Goal: Transaction & Acquisition: Purchase product/service

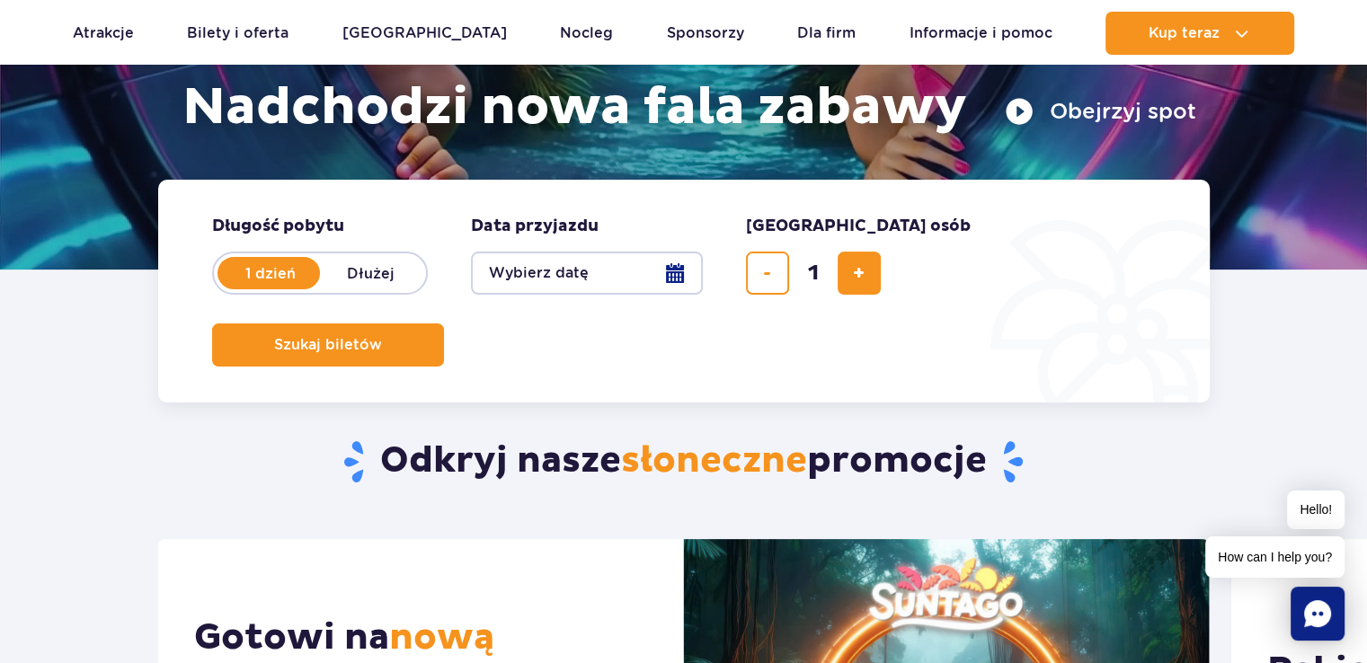
scroll to position [352, 0]
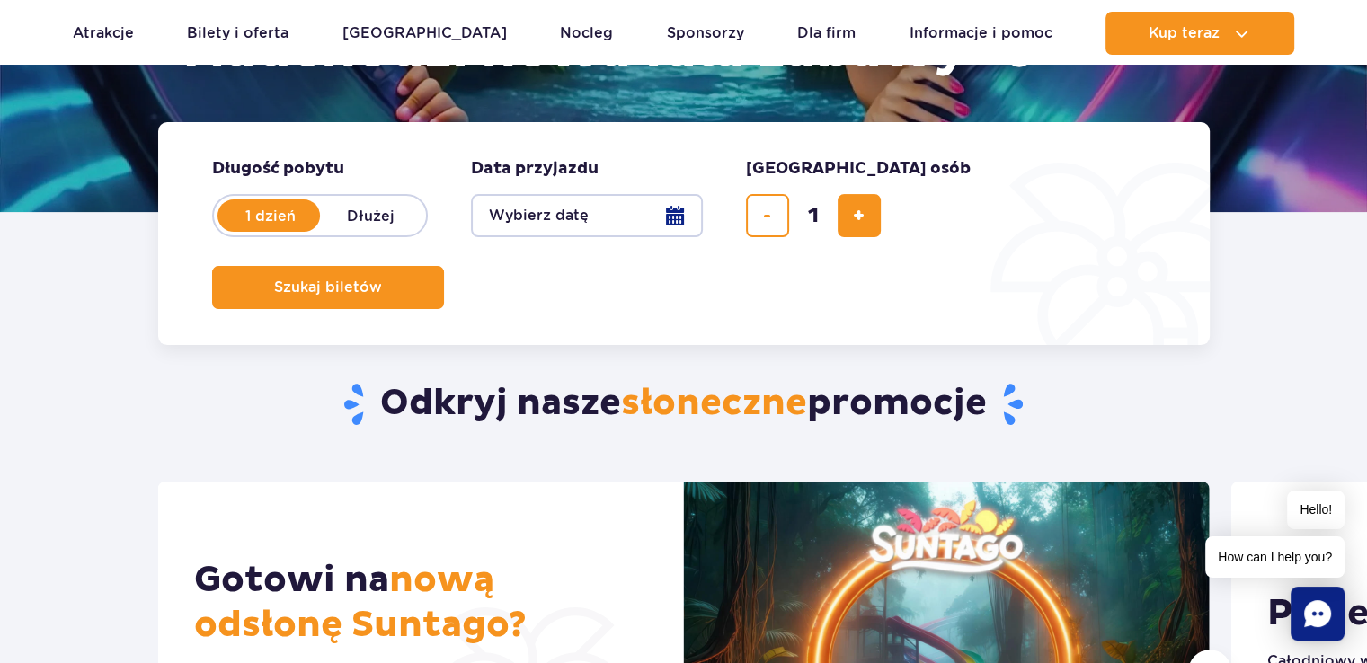
click at [609, 220] on button "Wybierz datę" at bounding box center [587, 215] width 232 height 43
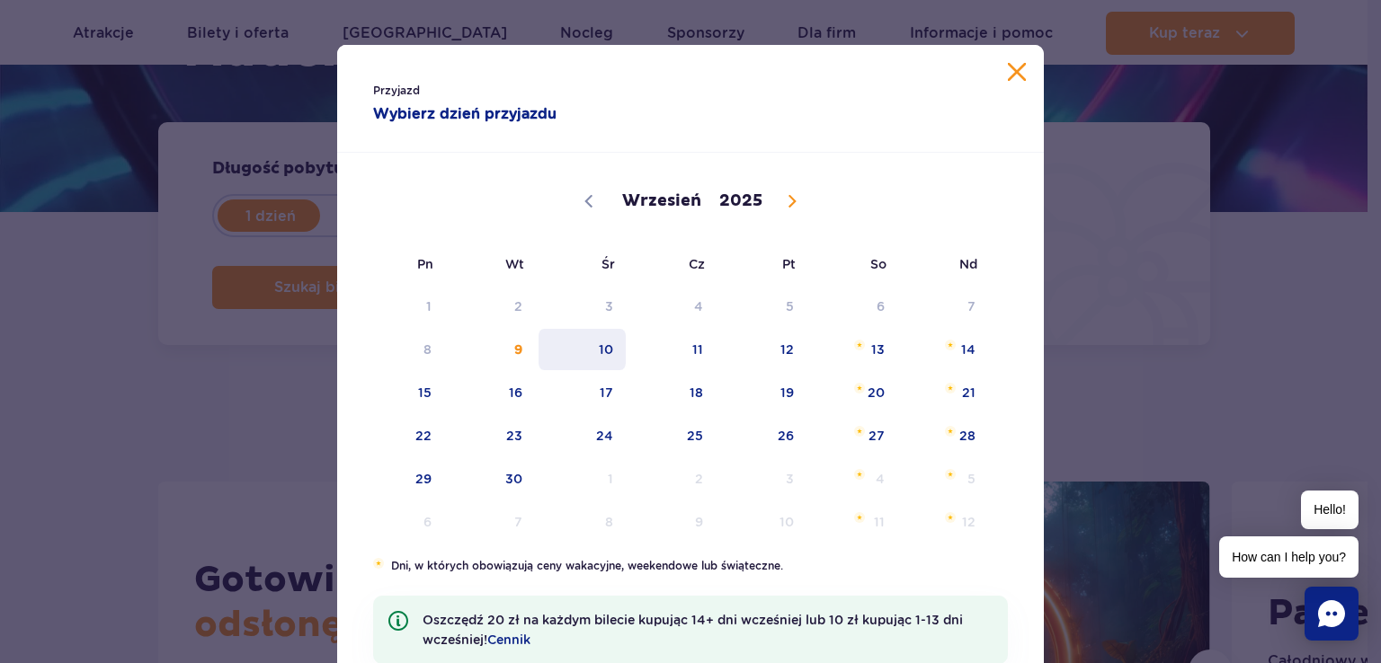
click at [597, 356] on span "10" at bounding box center [582, 349] width 91 height 41
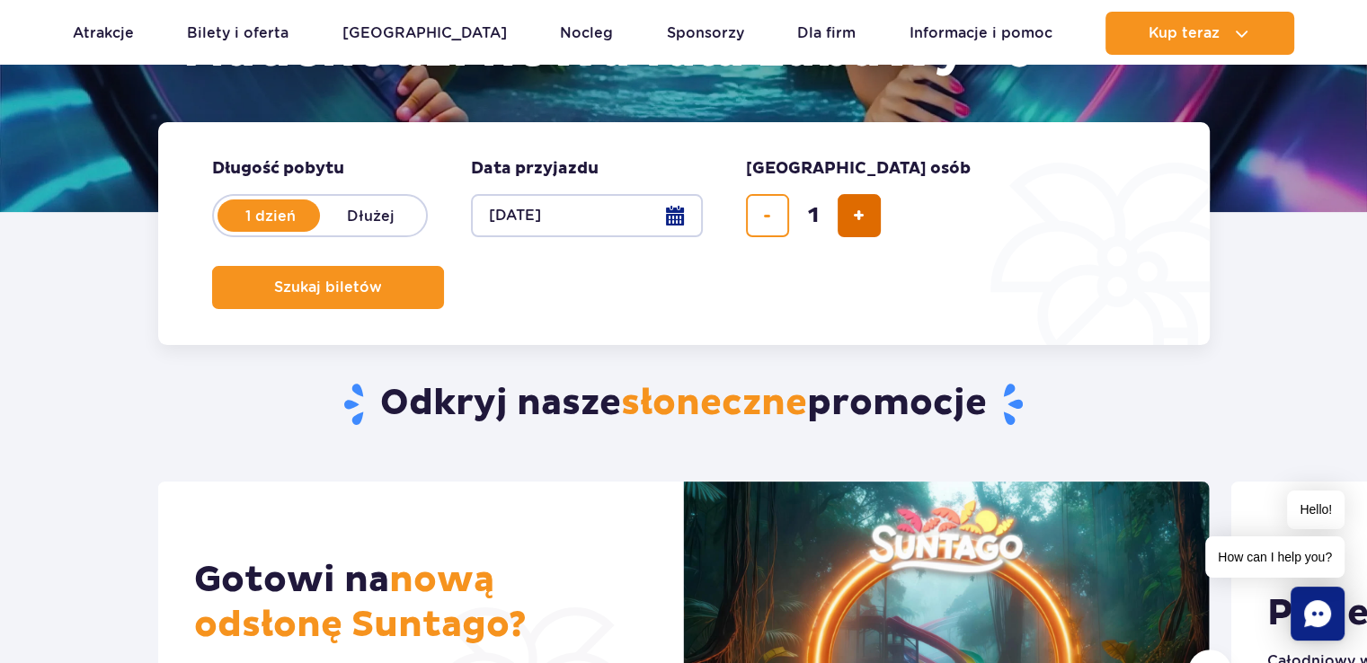
click at [862, 216] on span "dodaj bilet" at bounding box center [859, 216] width 12 height 0
type input "3"
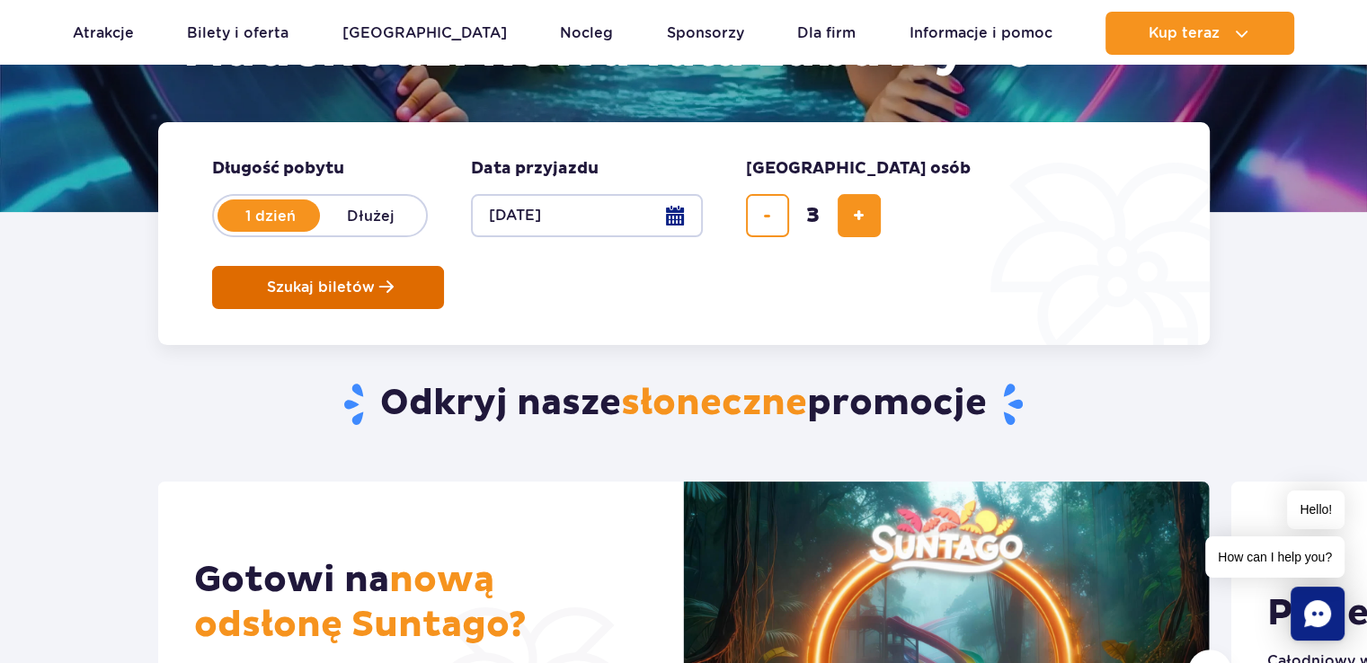
click at [375, 280] on span "Szukaj biletów" at bounding box center [321, 288] width 108 height 16
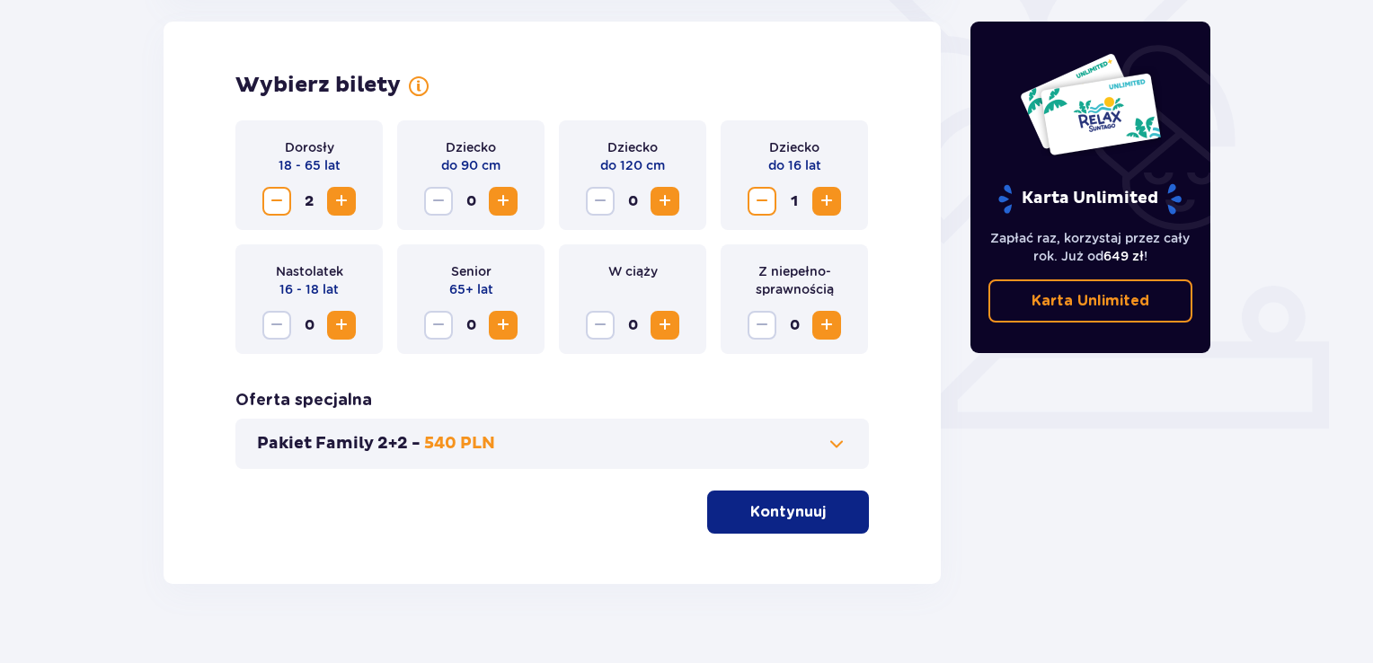
click at [798, 511] on p "Kontynuuj" at bounding box center [789, 512] width 76 height 20
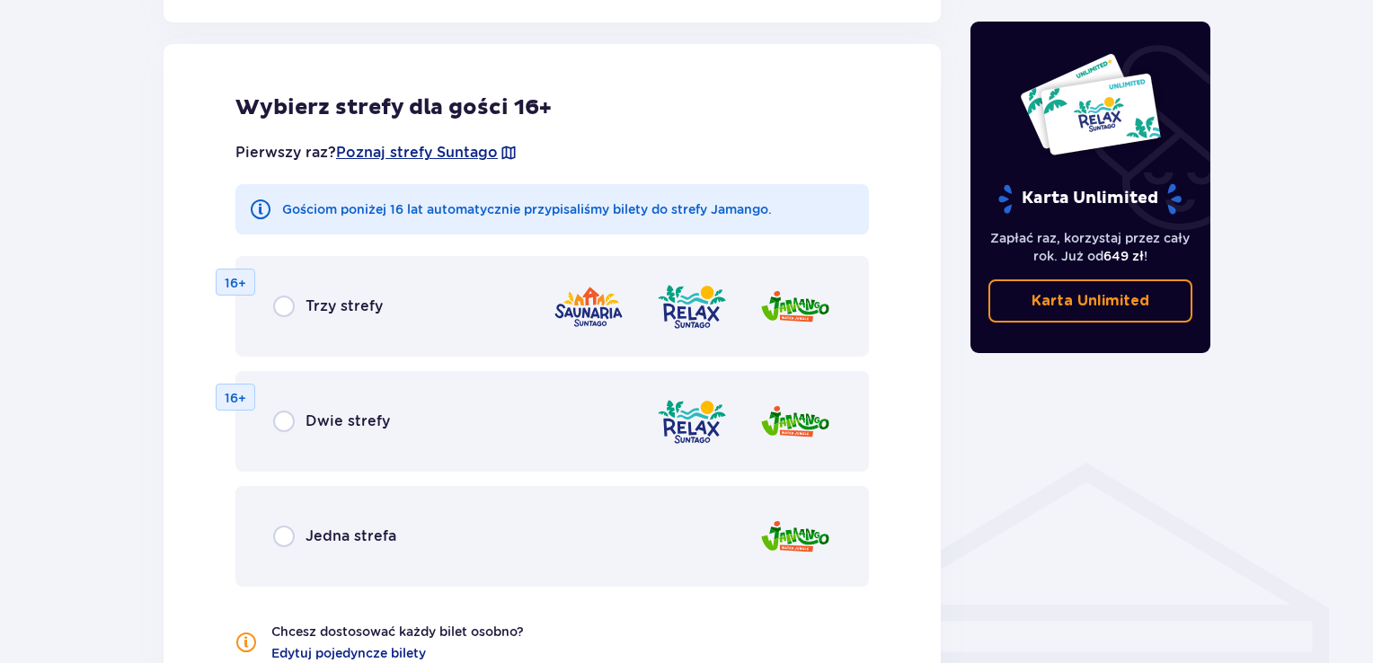
scroll to position [998, 0]
click at [402, 446] on div "Dwie strefy 16+" at bounding box center [553, 420] width 634 height 101
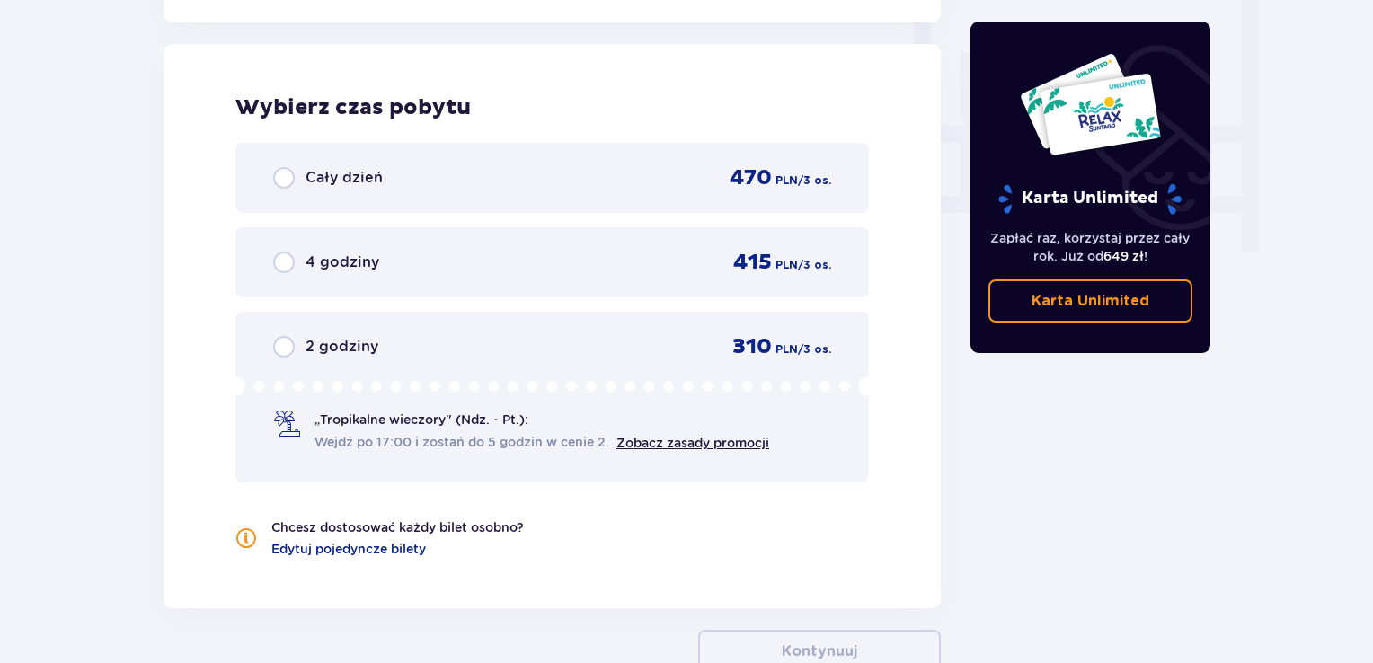
scroll to position [1688, 0]
click at [541, 199] on div "Cały dzień 470 PLN / 3 os." at bounding box center [553, 177] width 634 height 70
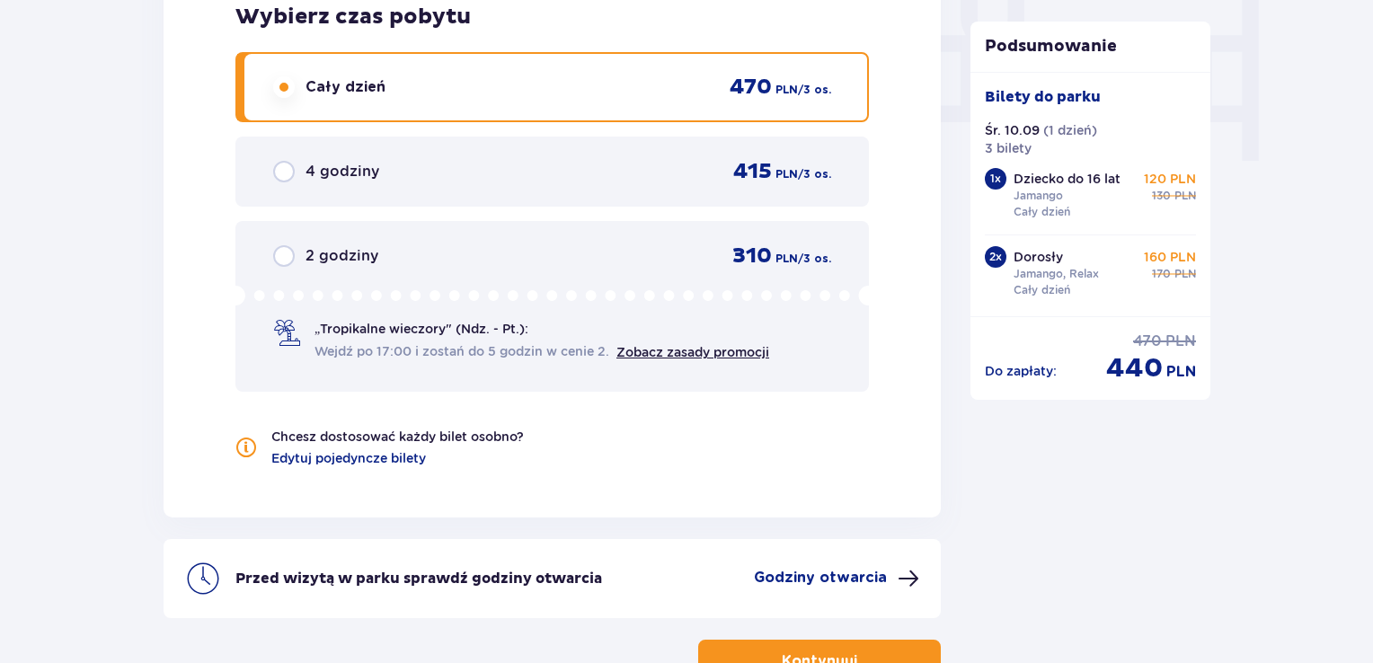
scroll to position [1904, 0]
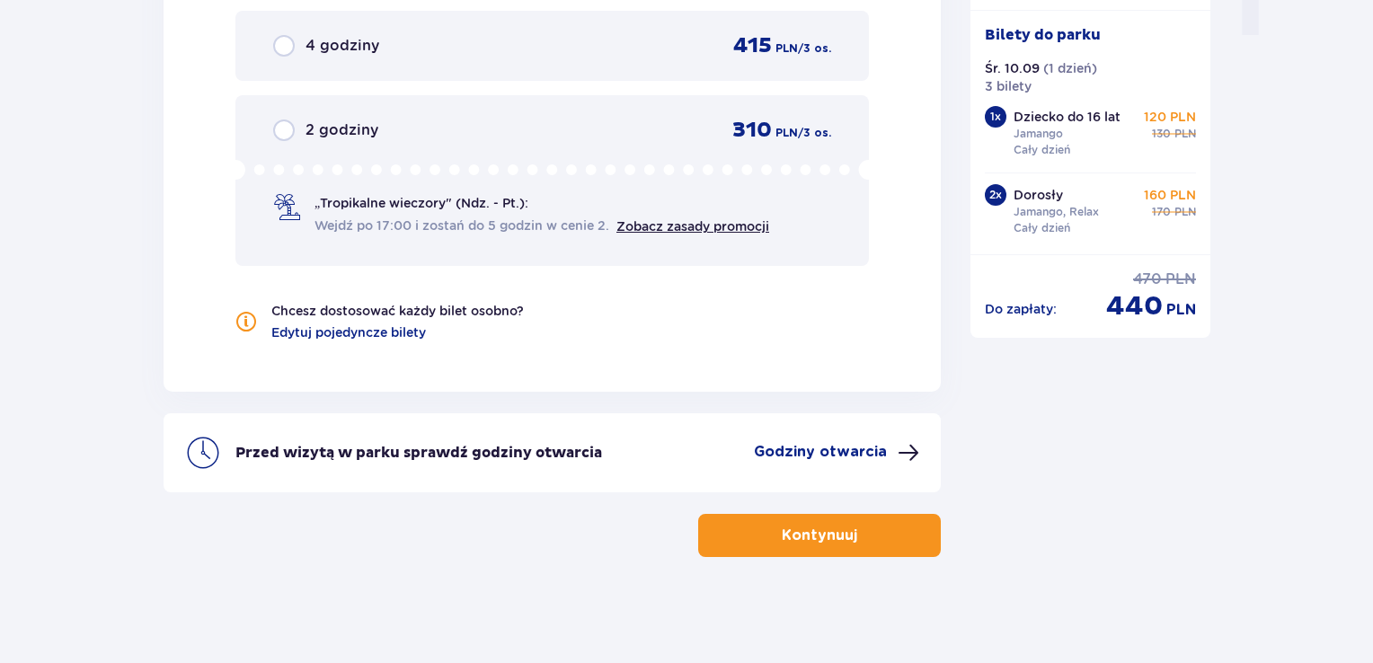
click at [829, 453] on p "Godziny otwarcia" at bounding box center [820, 452] width 133 height 20
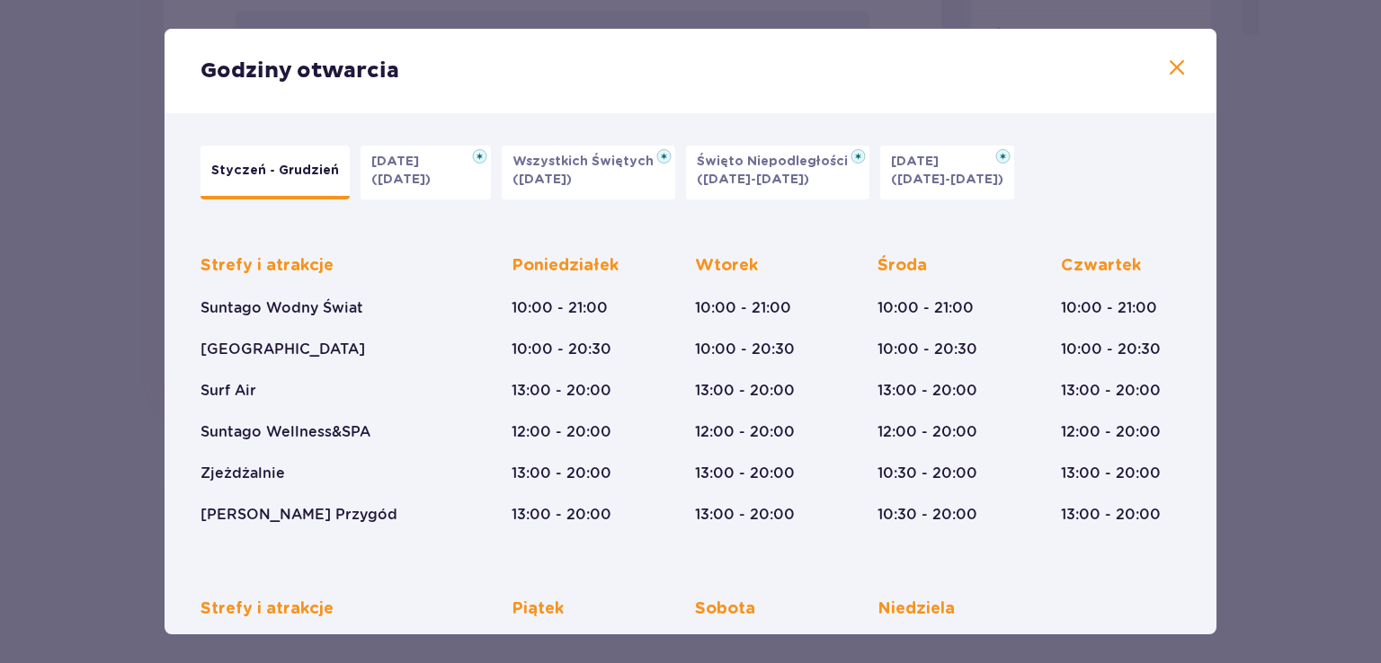
click at [1311, 328] on div "Godziny otwarcia Styczeń - Grudzień Halloween (31.10.25) Wszystkich Świętych (0…" at bounding box center [690, 331] width 1381 height 663
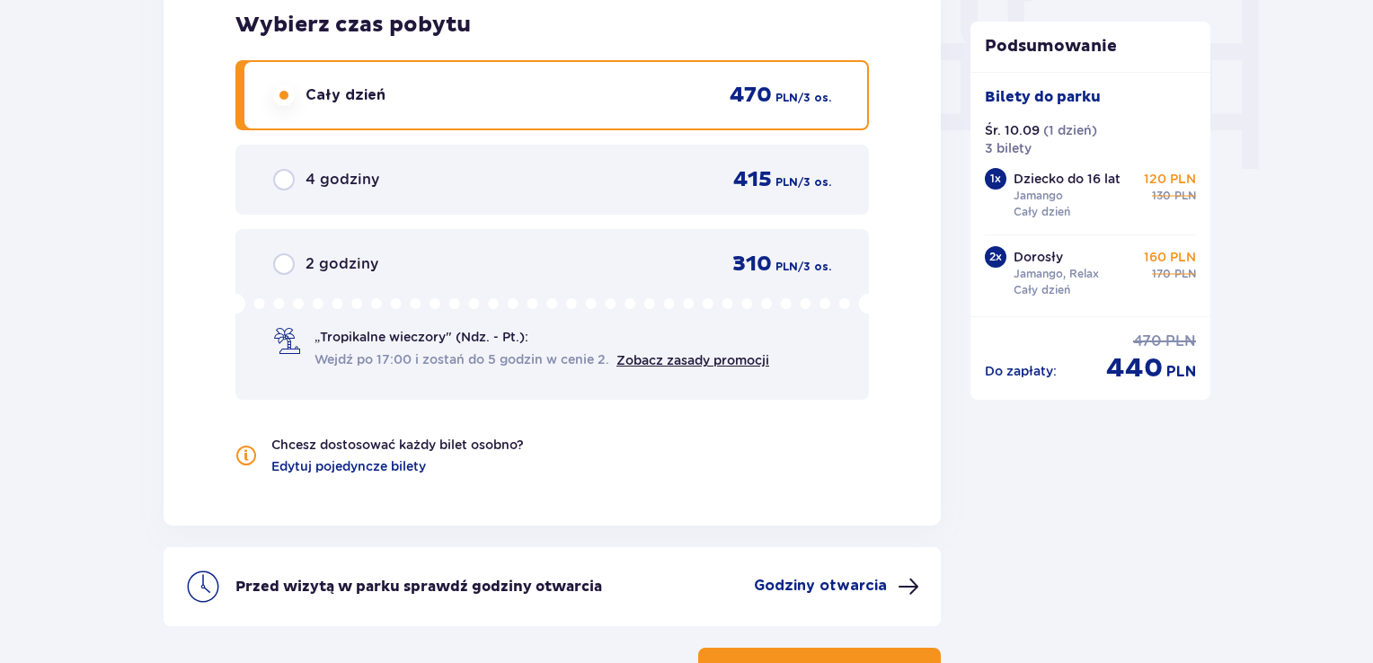
scroll to position [1904, 0]
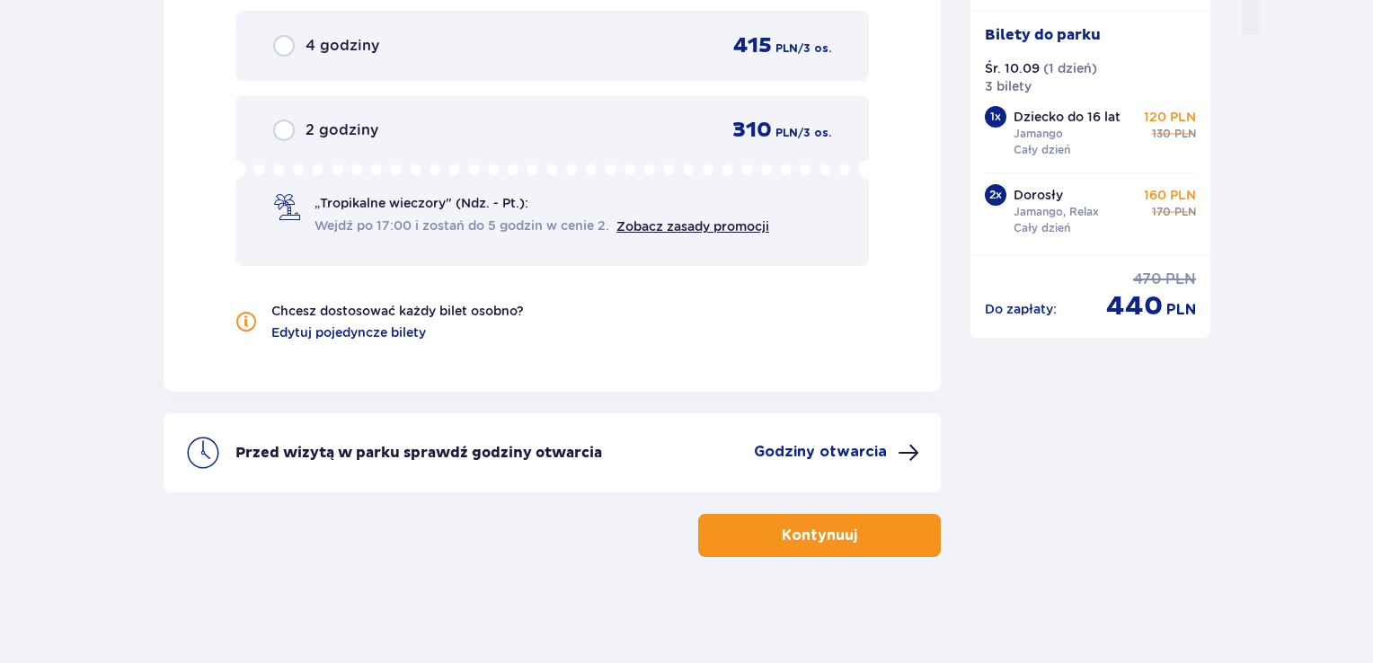
click at [762, 528] on button "Kontynuuj" at bounding box center [819, 535] width 243 height 43
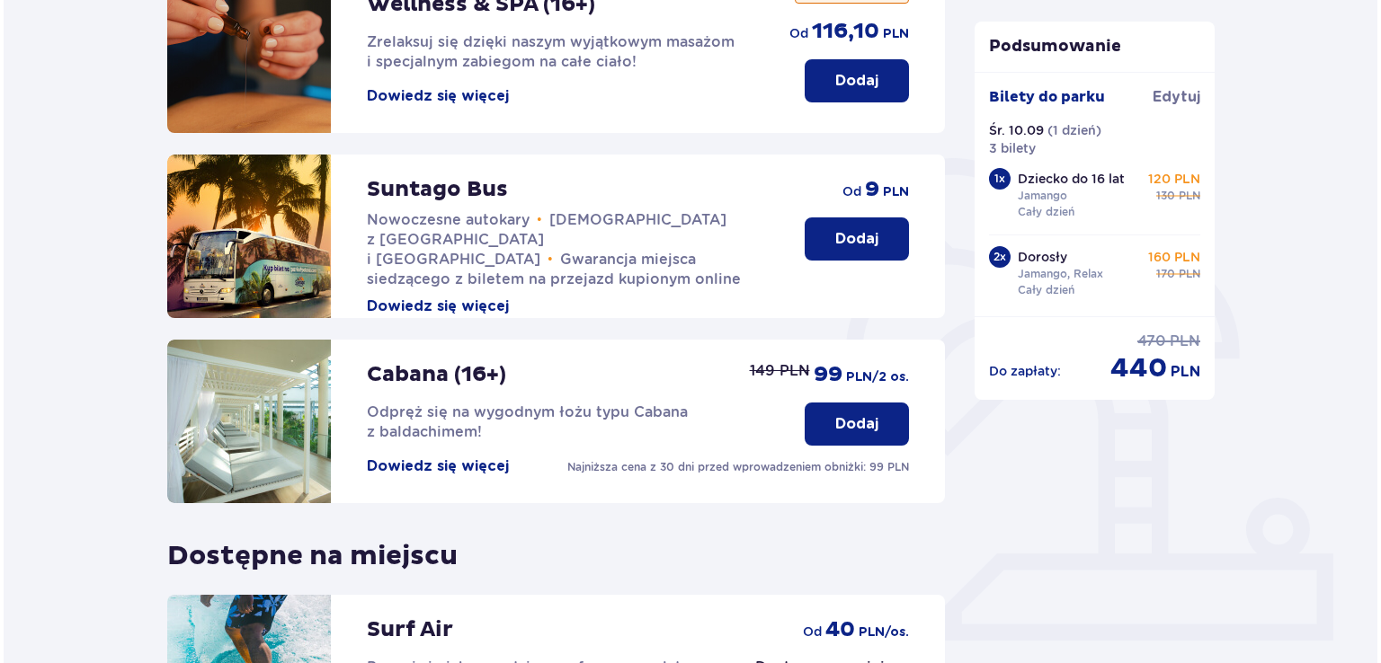
scroll to position [291, 0]
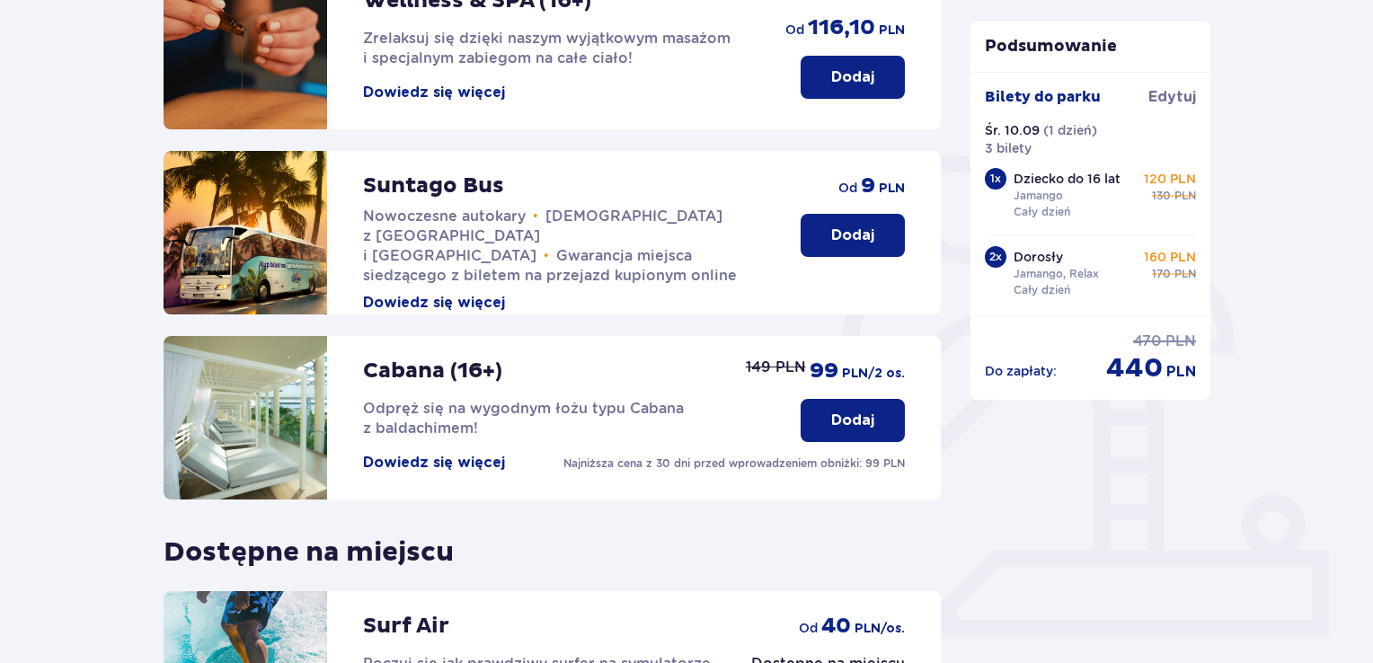
click at [447, 293] on button "Dowiedz się więcej" at bounding box center [434, 303] width 142 height 20
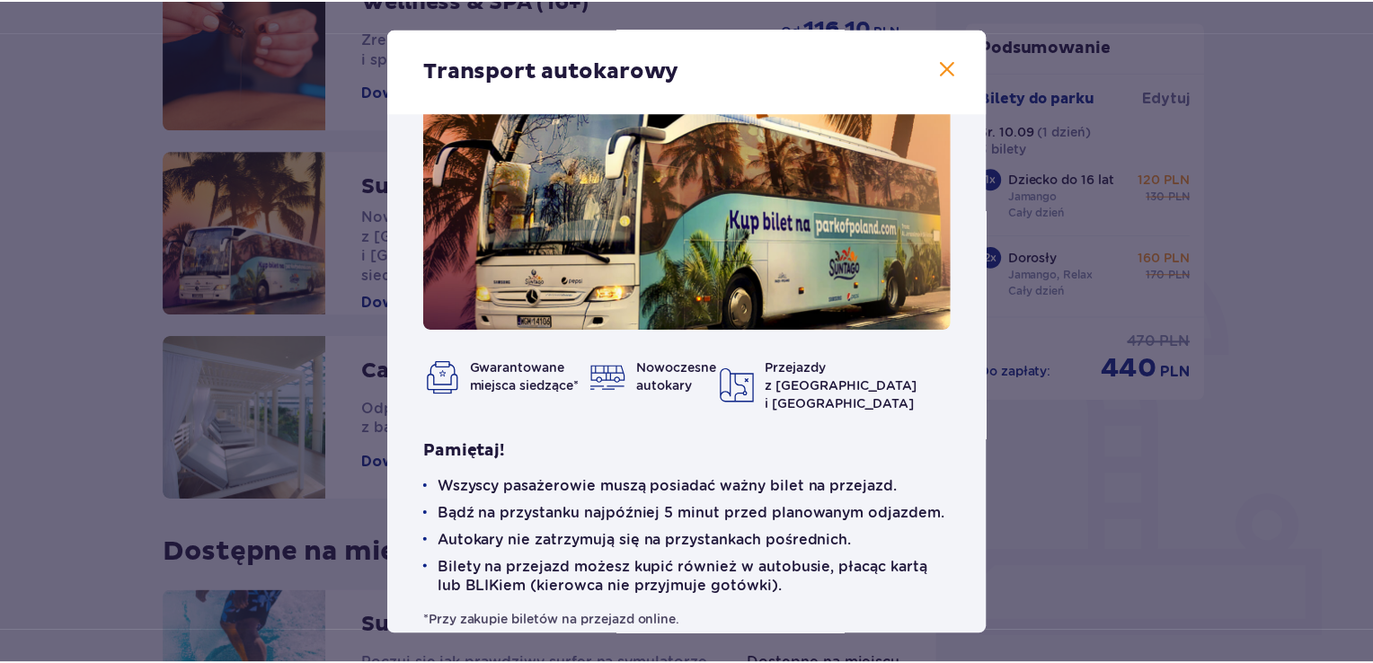
scroll to position [59, 0]
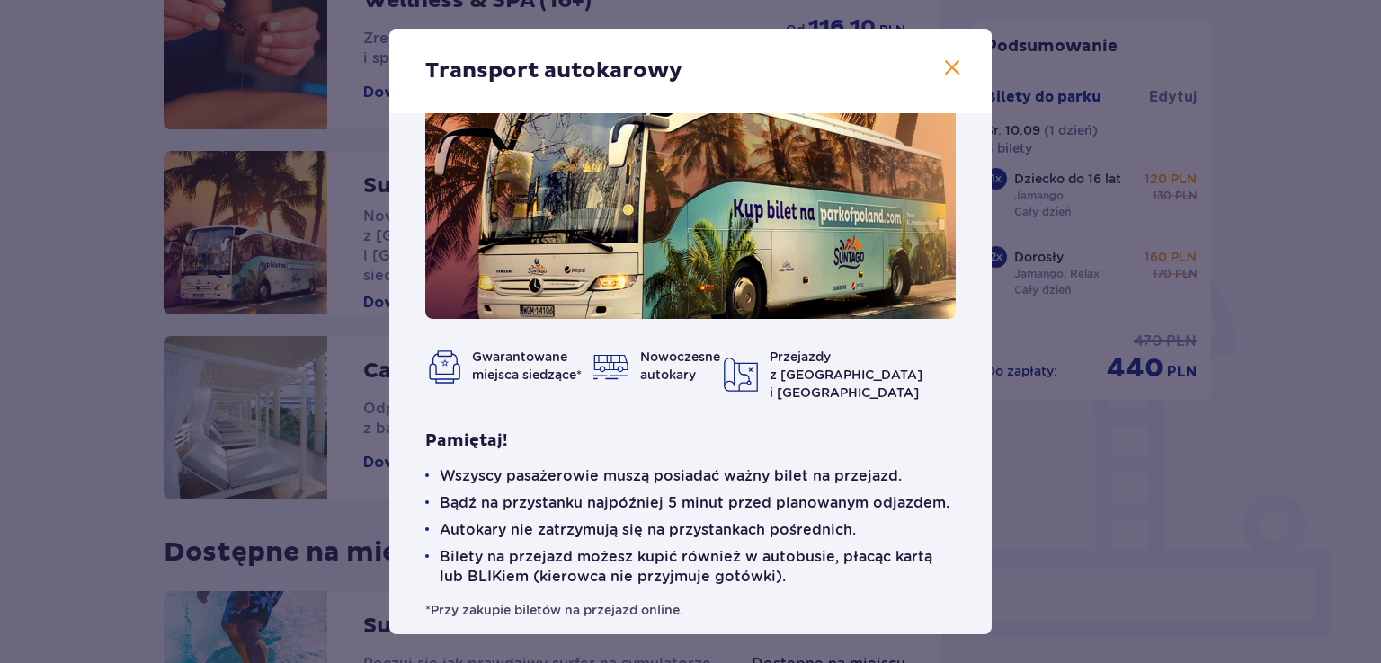
click at [1019, 531] on div "Transport autokarowy Gwarantowane miejsca siedzące* Nowoczesne autokary Przejaz…" at bounding box center [690, 331] width 1381 height 663
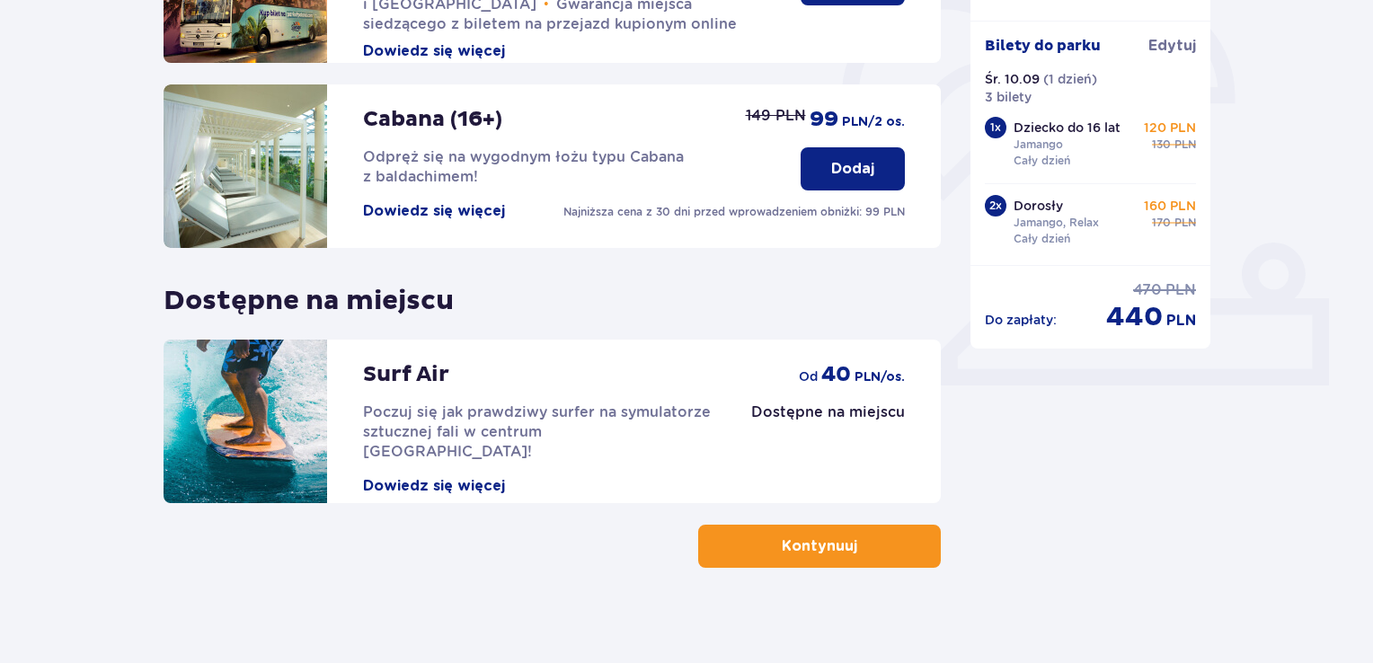
scroll to position [546, 0]
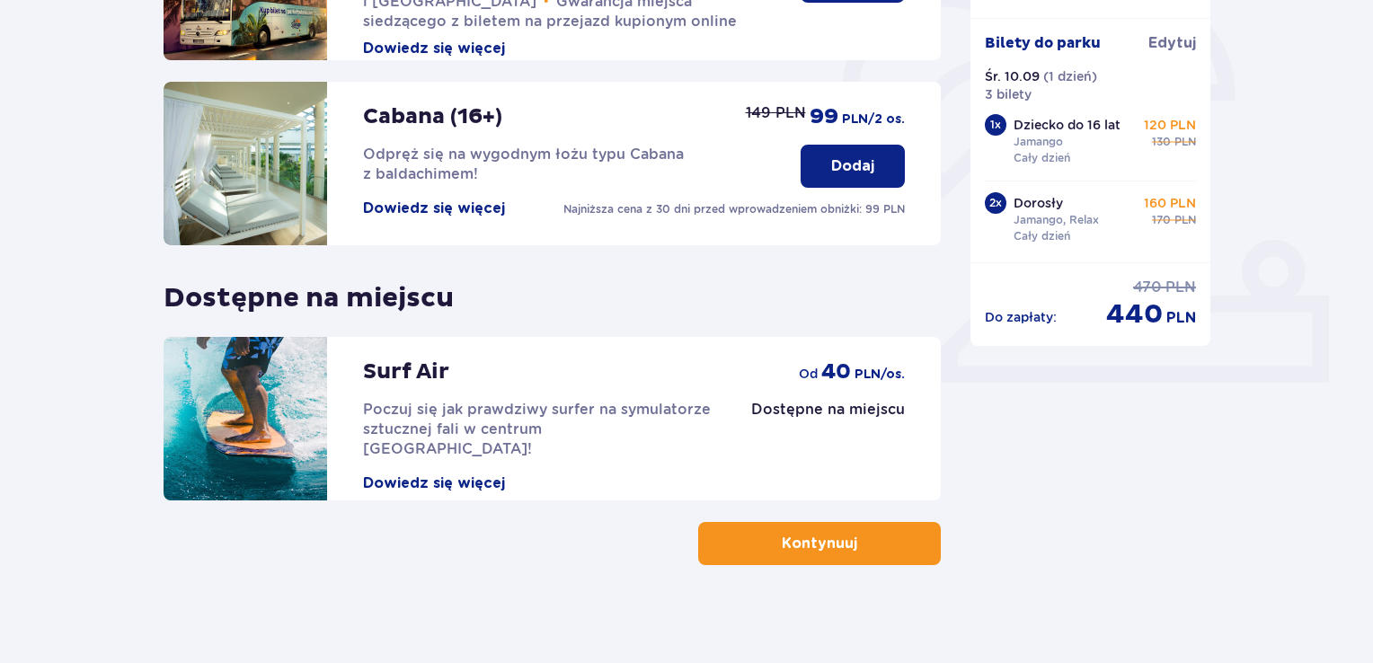
click at [782, 546] on p "Kontynuuj" at bounding box center [820, 544] width 76 height 20
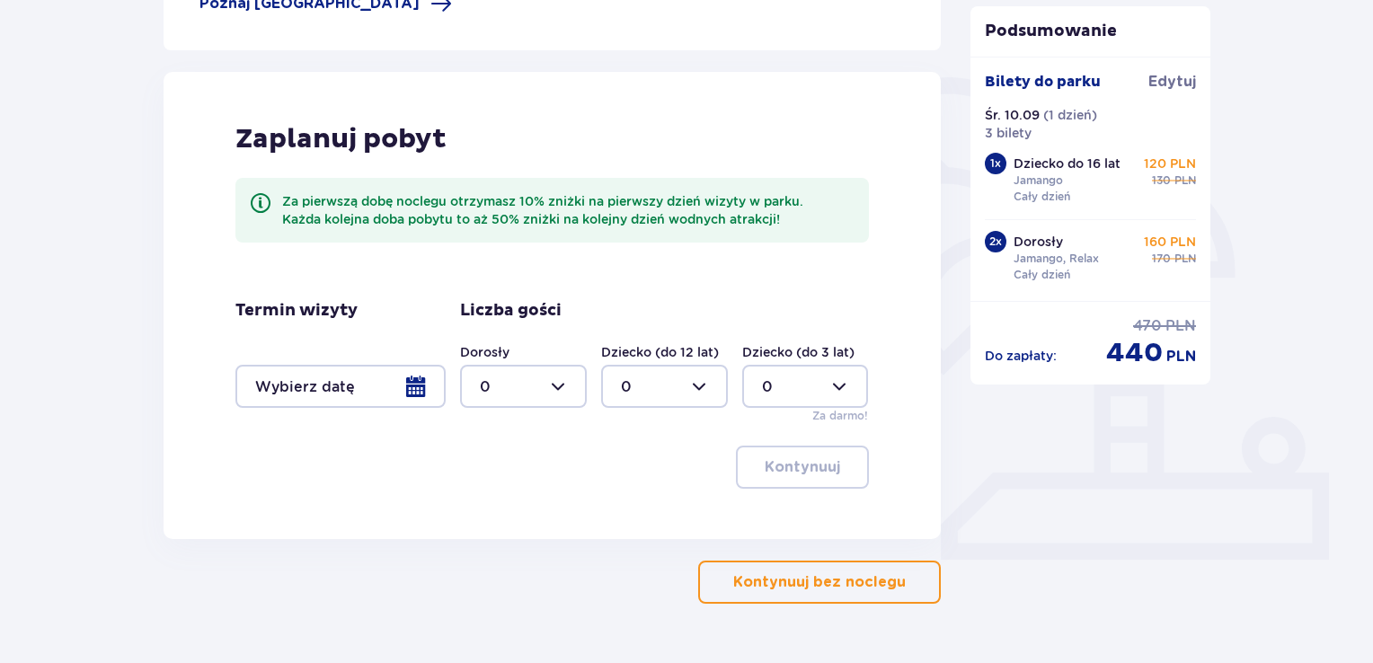
scroll to position [417, 0]
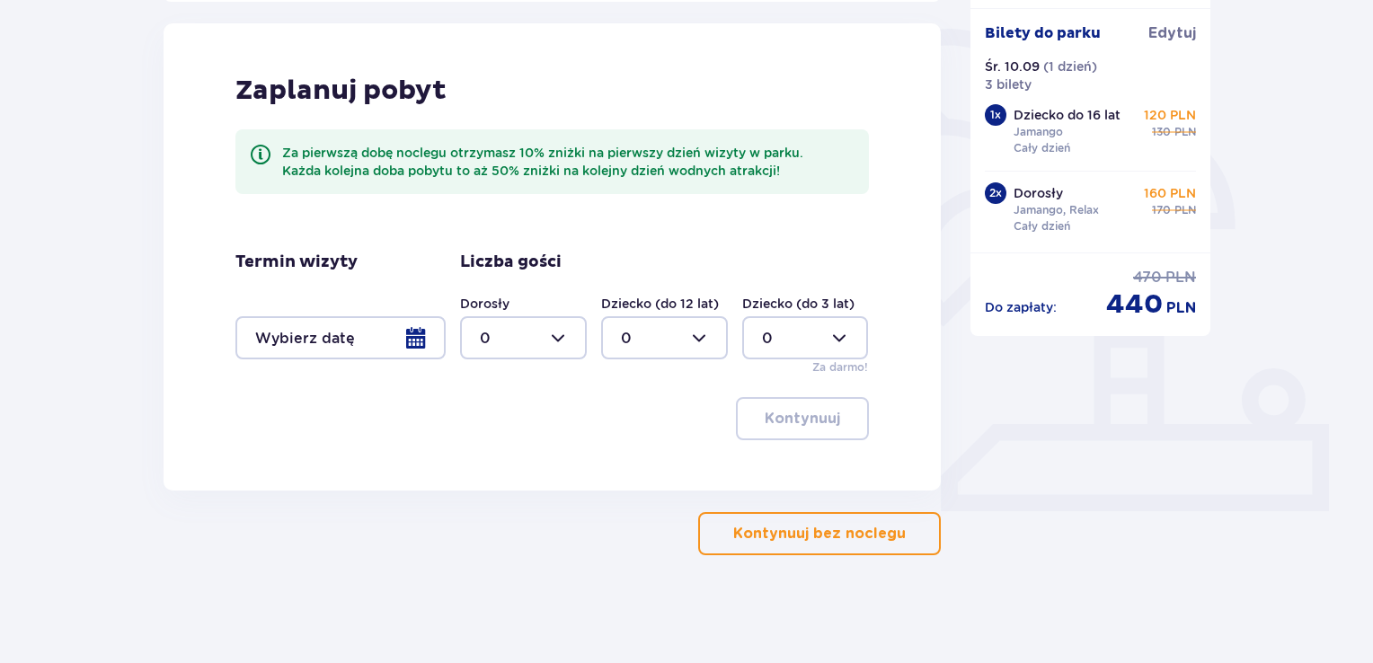
click at [760, 547] on button "Kontynuuj bez noclegu" at bounding box center [819, 533] width 243 height 43
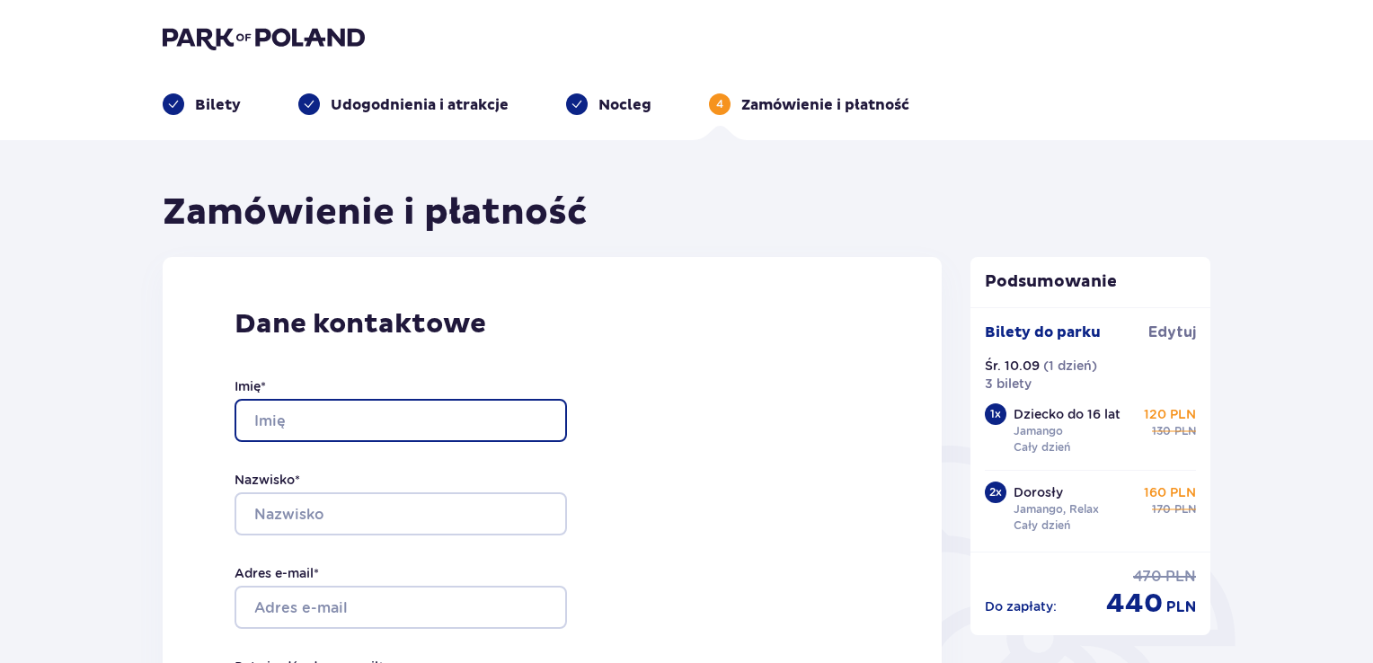
click at [307, 425] on input "Imię *" at bounding box center [401, 420] width 333 height 43
type input "Piotr"
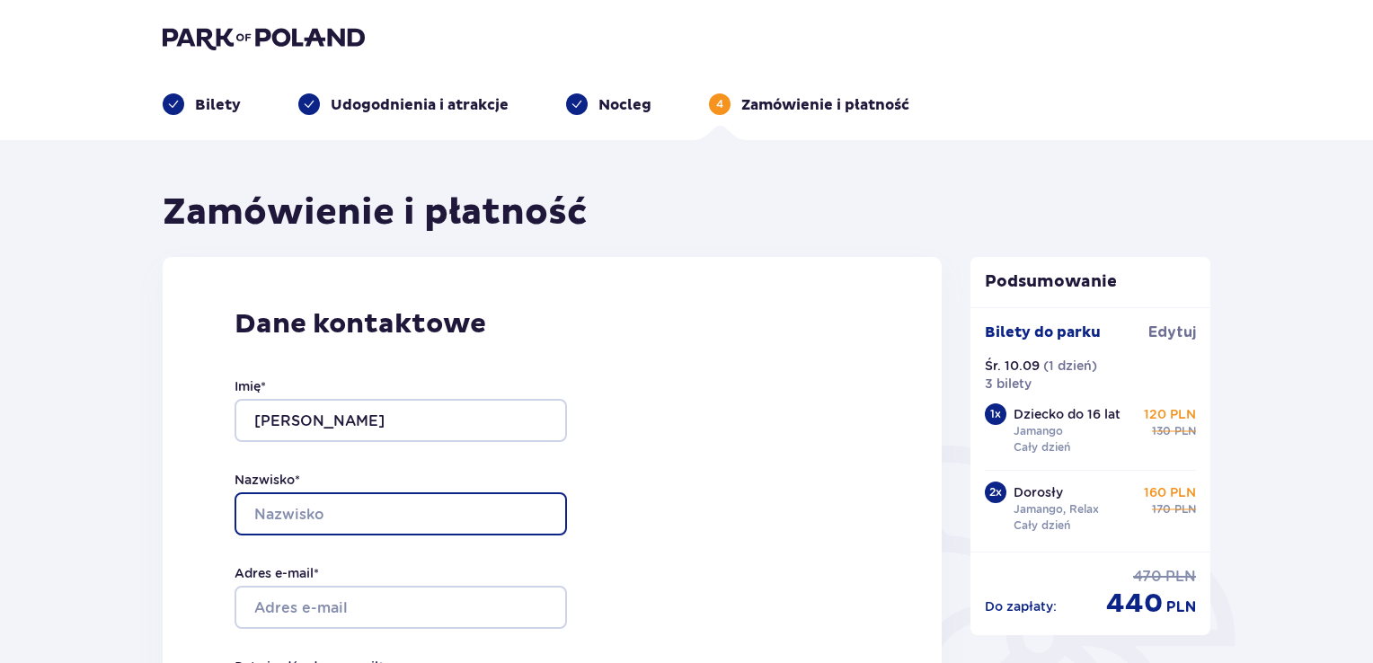
type input "Mazurek"
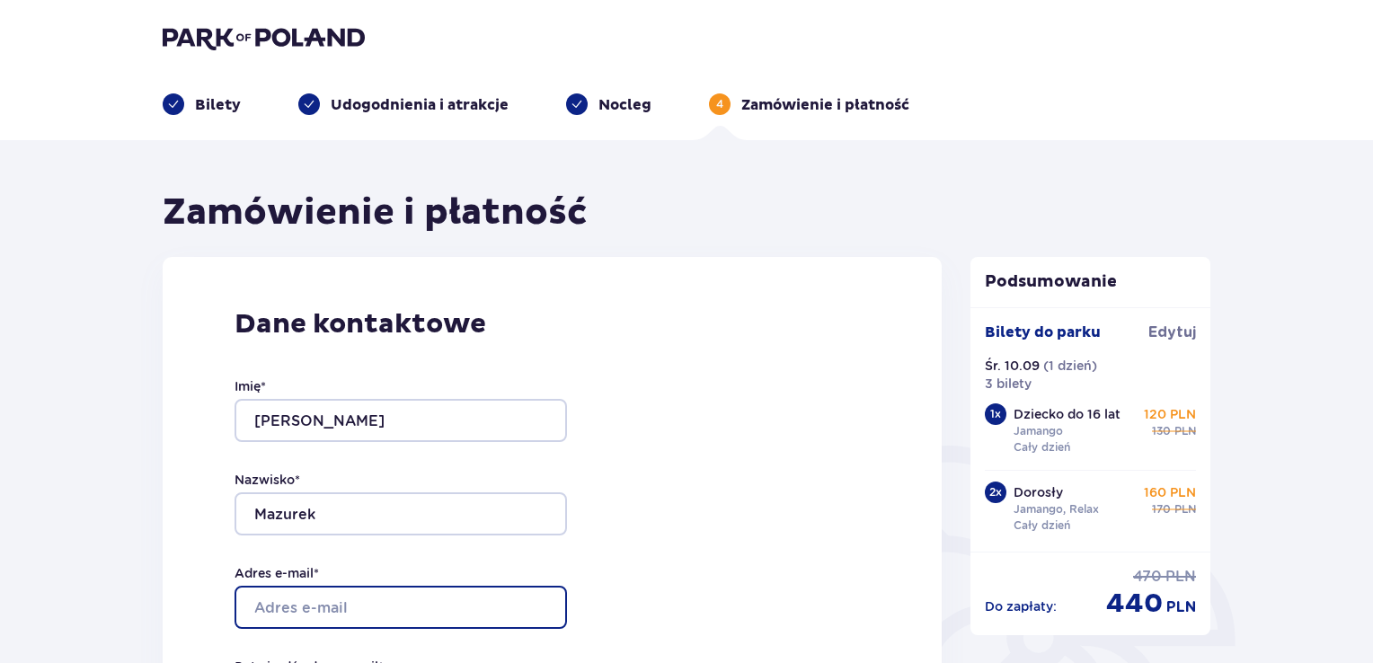
type input "piotrek.mazurek321@gmail.com"
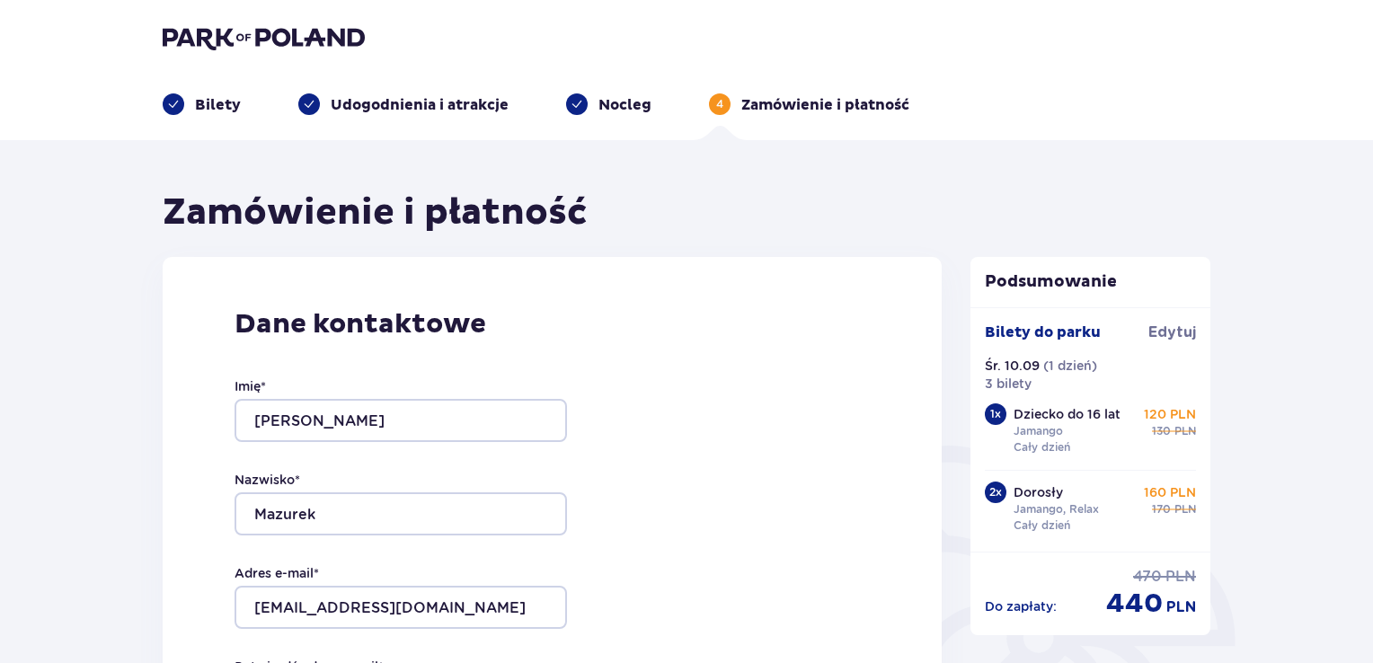
type input "piotrek.mazurek321@gmail.com"
type input "784359258"
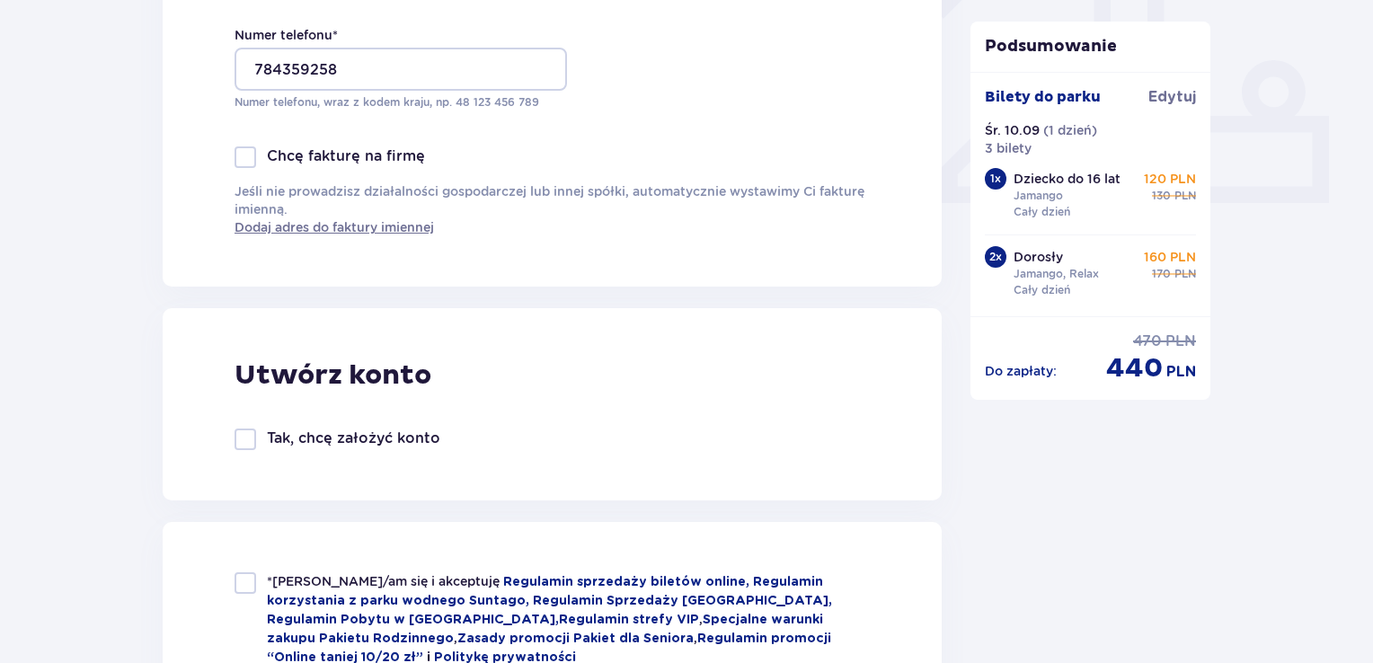
scroll to position [949, 0]
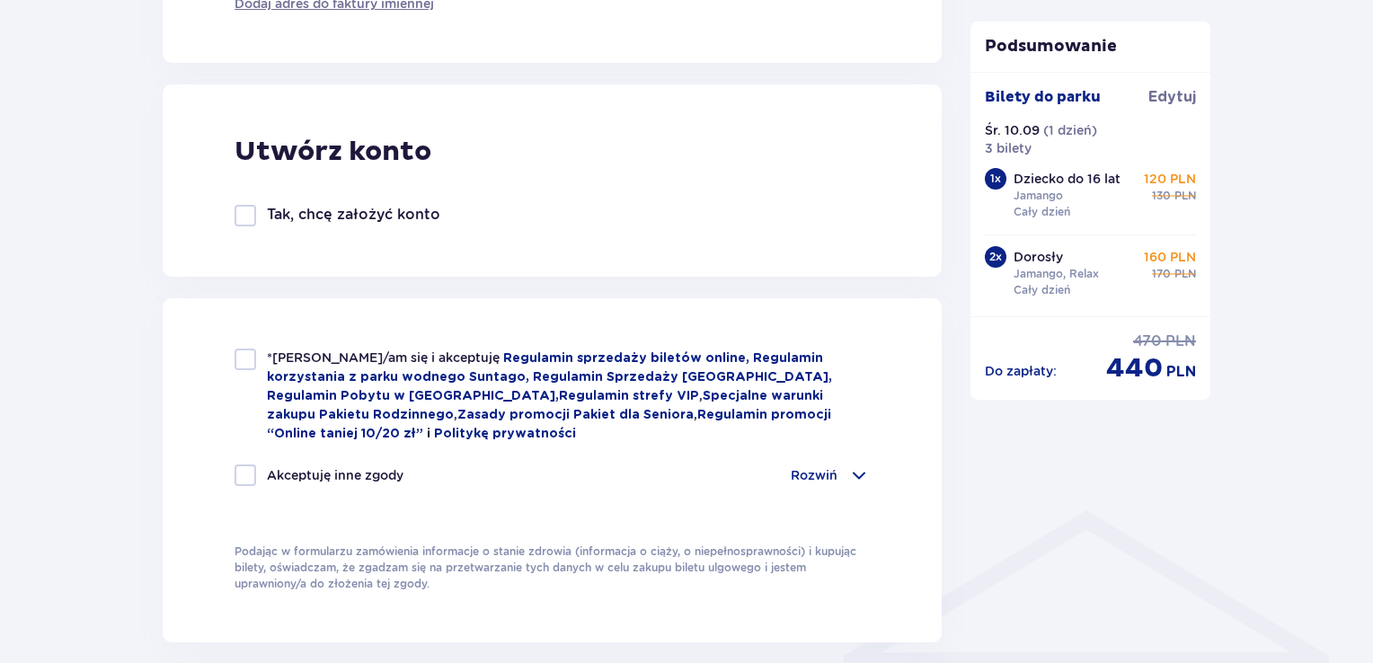
click at [227, 353] on div "*Zapoznałem/am się i akceptuję Regulamin sprzedaży biletów online, Regulamin ko…" at bounding box center [552, 470] width 779 height 344
click at [253, 364] on div at bounding box center [246, 360] width 22 height 22
checkbox input "true"
click at [838, 476] on div "Rozwiń" at bounding box center [830, 476] width 79 height 22
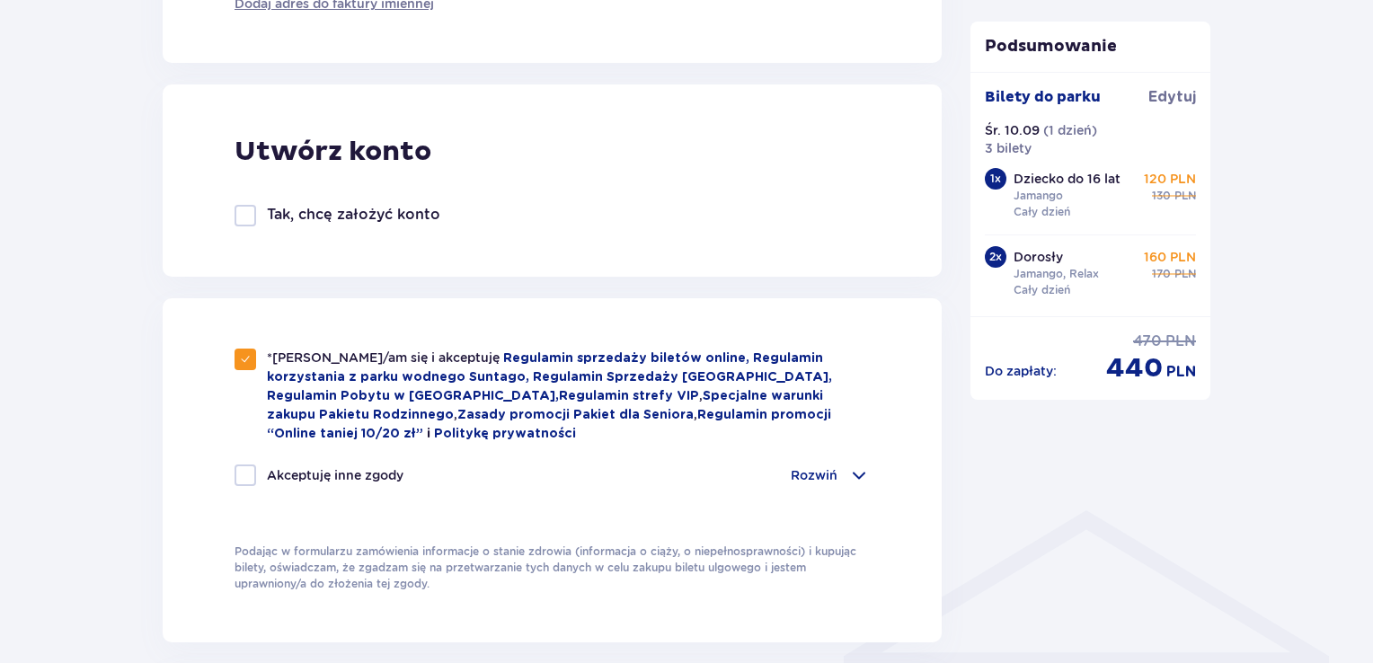
click at [845, 475] on div "Rozwiń" at bounding box center [830, 476] width 79 height 22
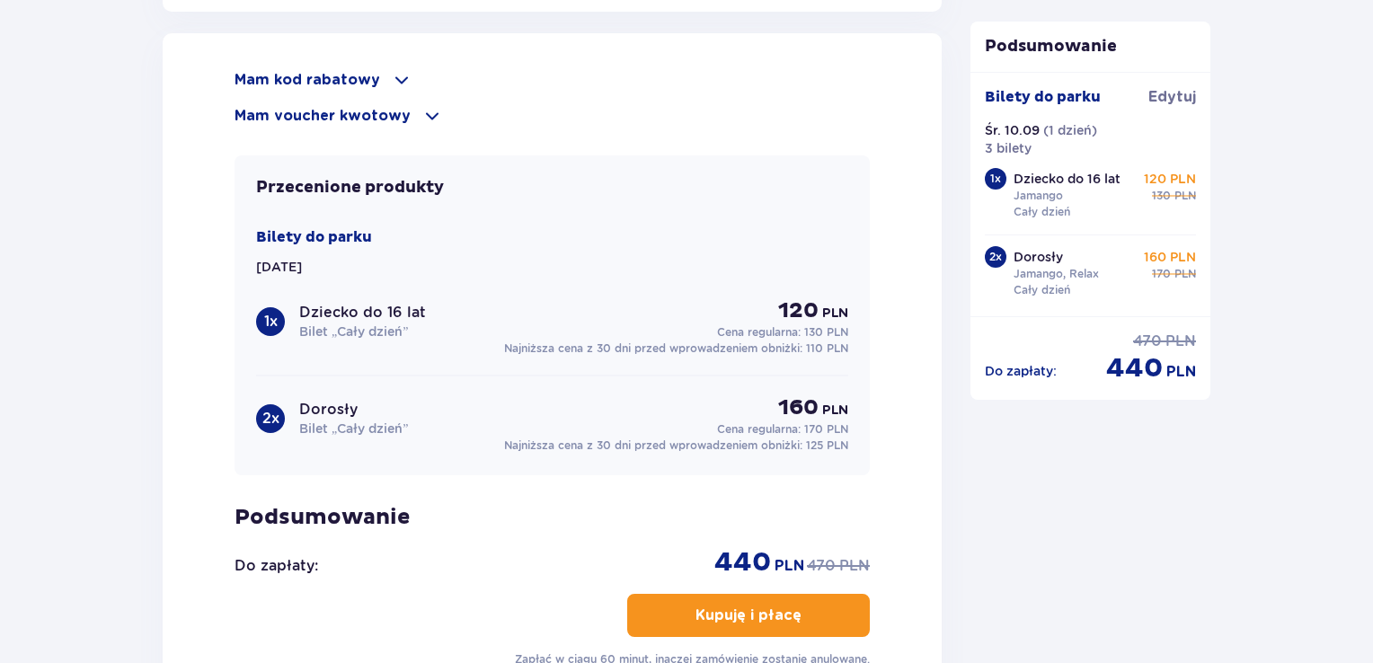
scroll to position [2281, 0]
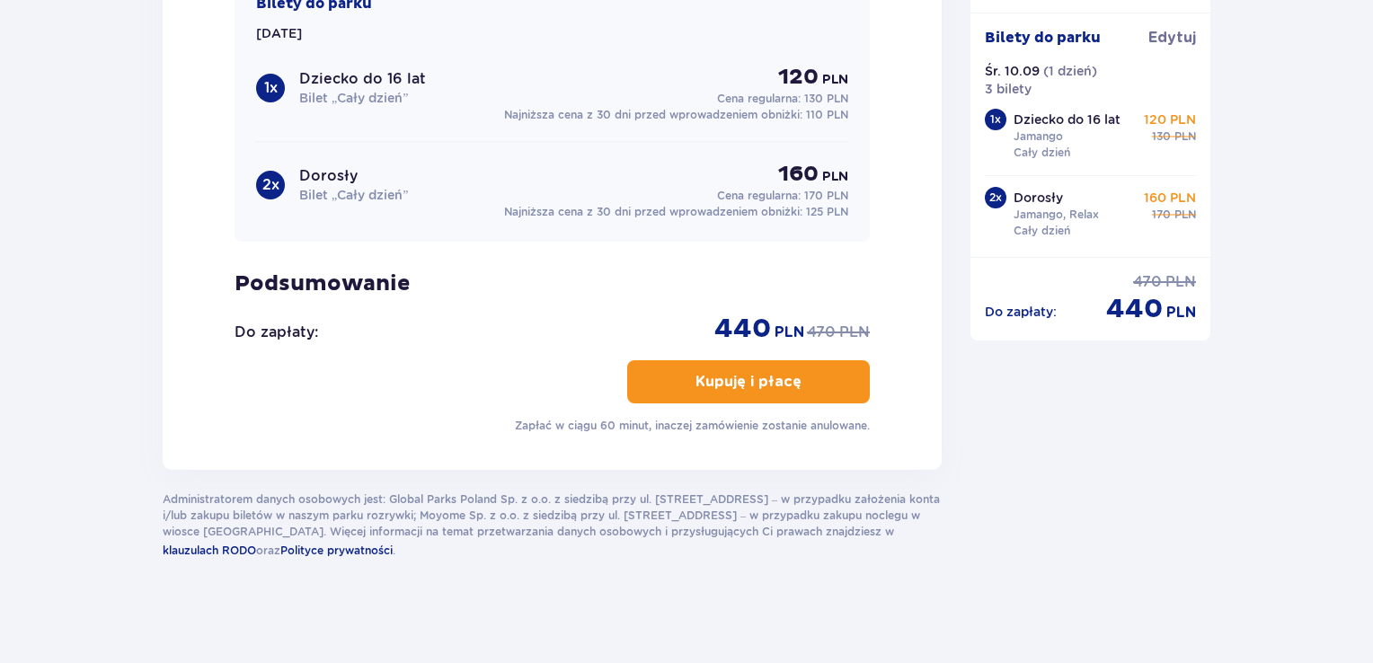
click at [696, 386] on p "Kupuję i płacę" at bounding box center [749, 382] width 106 height 20
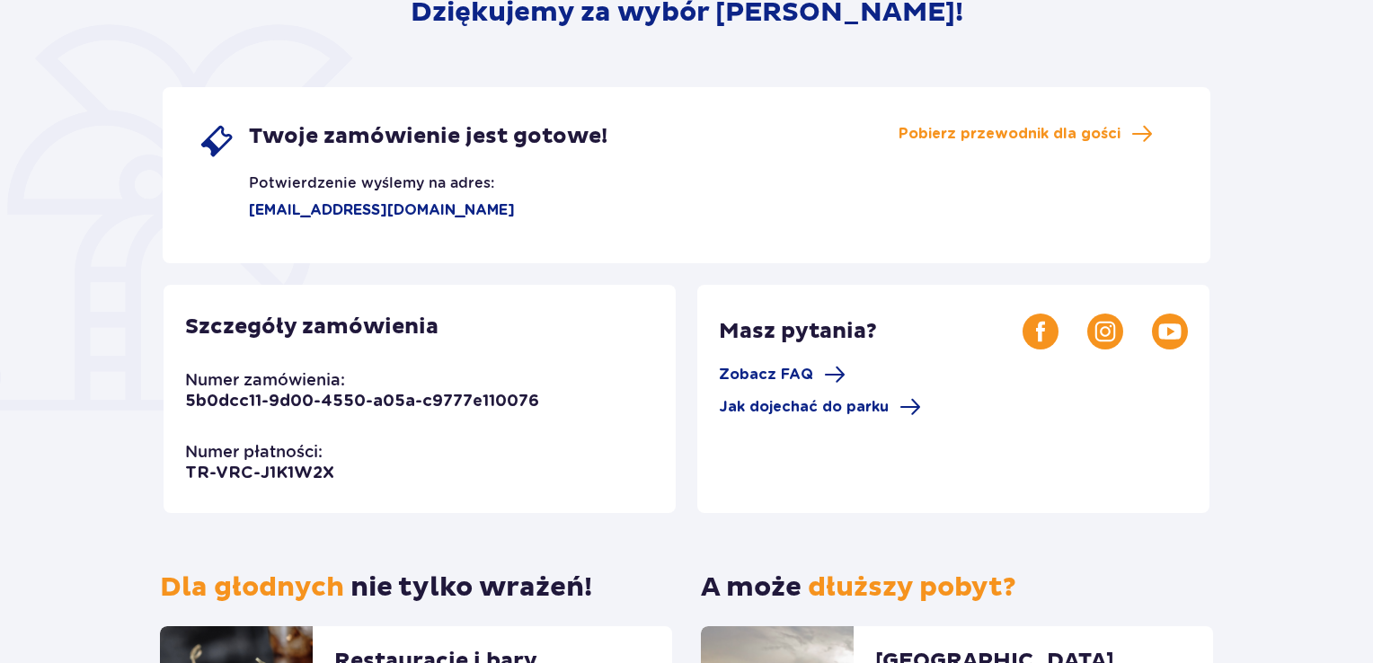
scroll to position [270, 0]
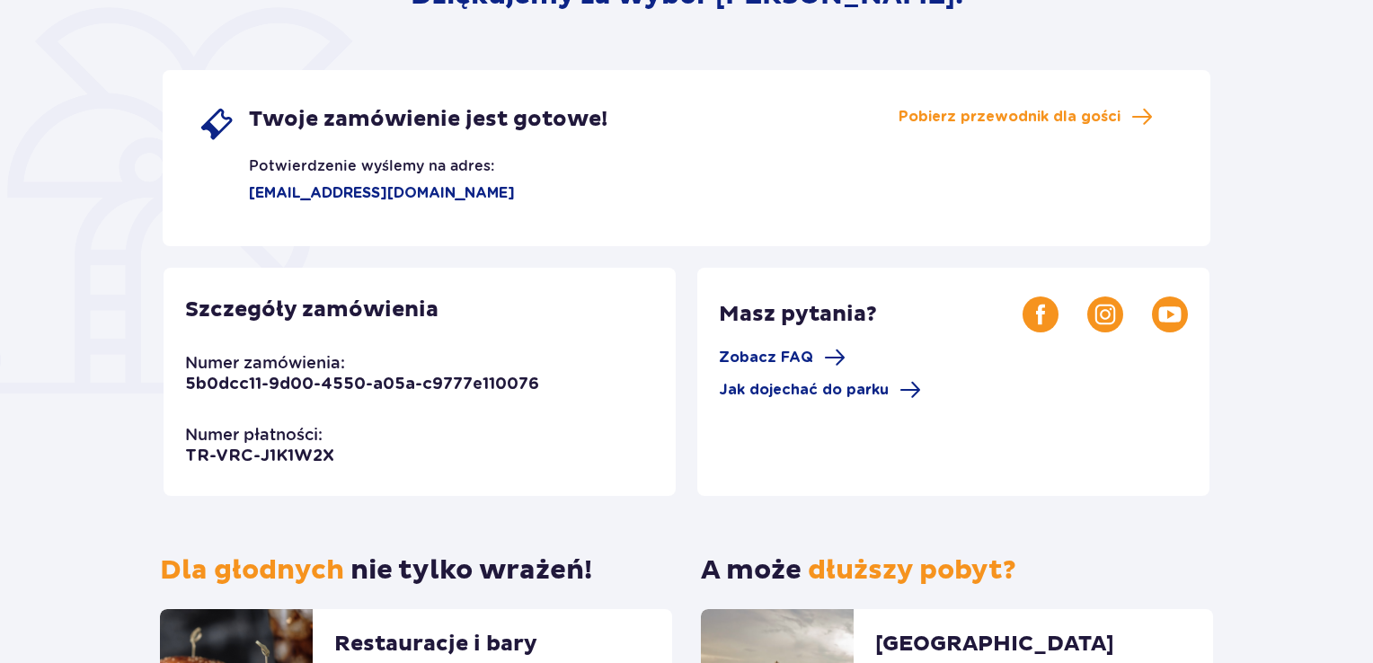
click at [298, 195] on p "piotrek.mazurek321@gmail.com" at bounding box center [357, 193] width 316 height 20
click at [801, 387] on span "Jak dojechać do parku" at bounding box center [804, 390] width 170 height 20
